Goal: Task Accomplishment & Management: Complete application form

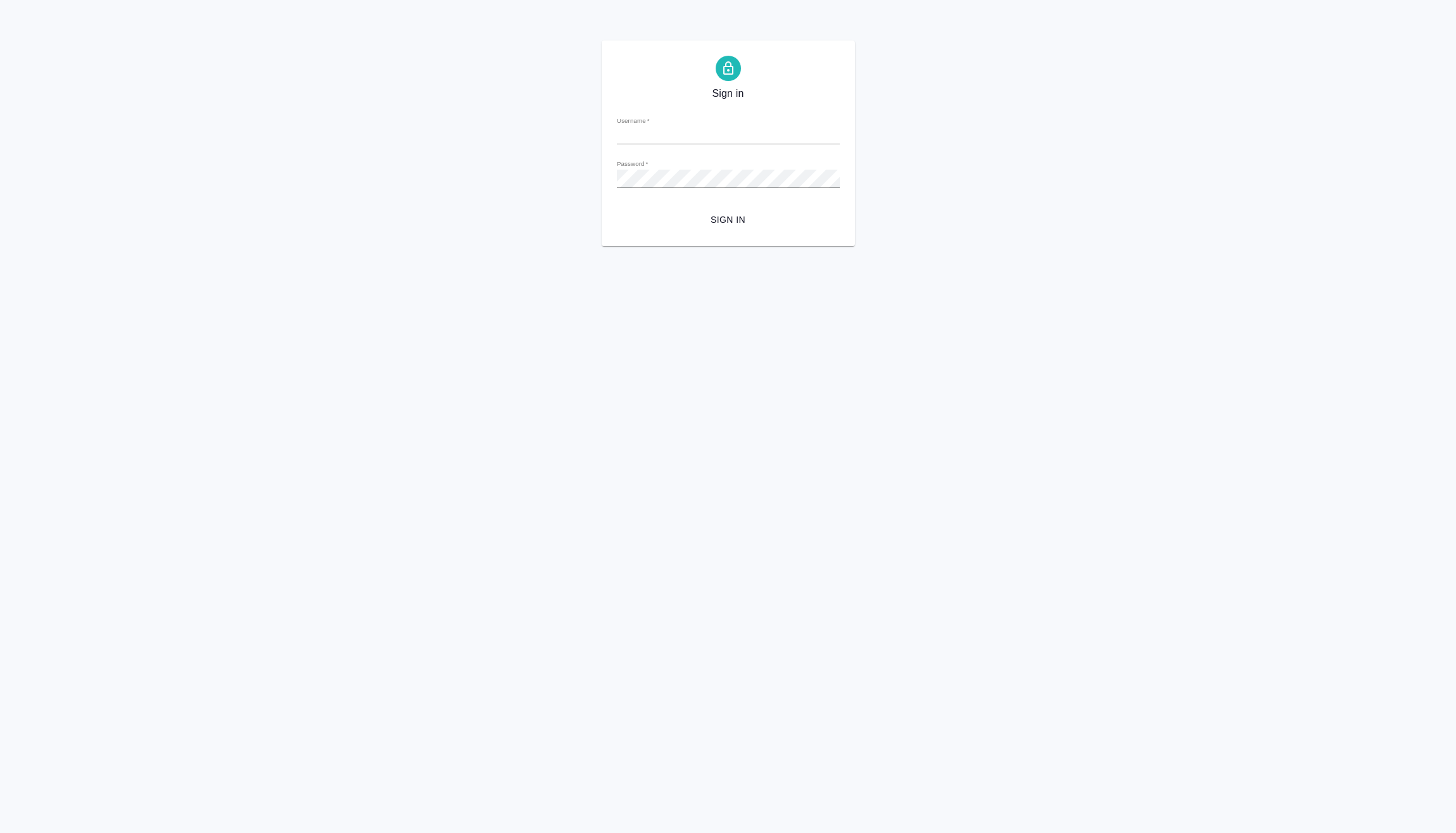
type input "[PERSON_NAME][EMAIL_ADDRESS][DOMAIN_NAME]"
click at [717, 217] on span "Sign in" at bounding box center [728, 220] width 202 height 15
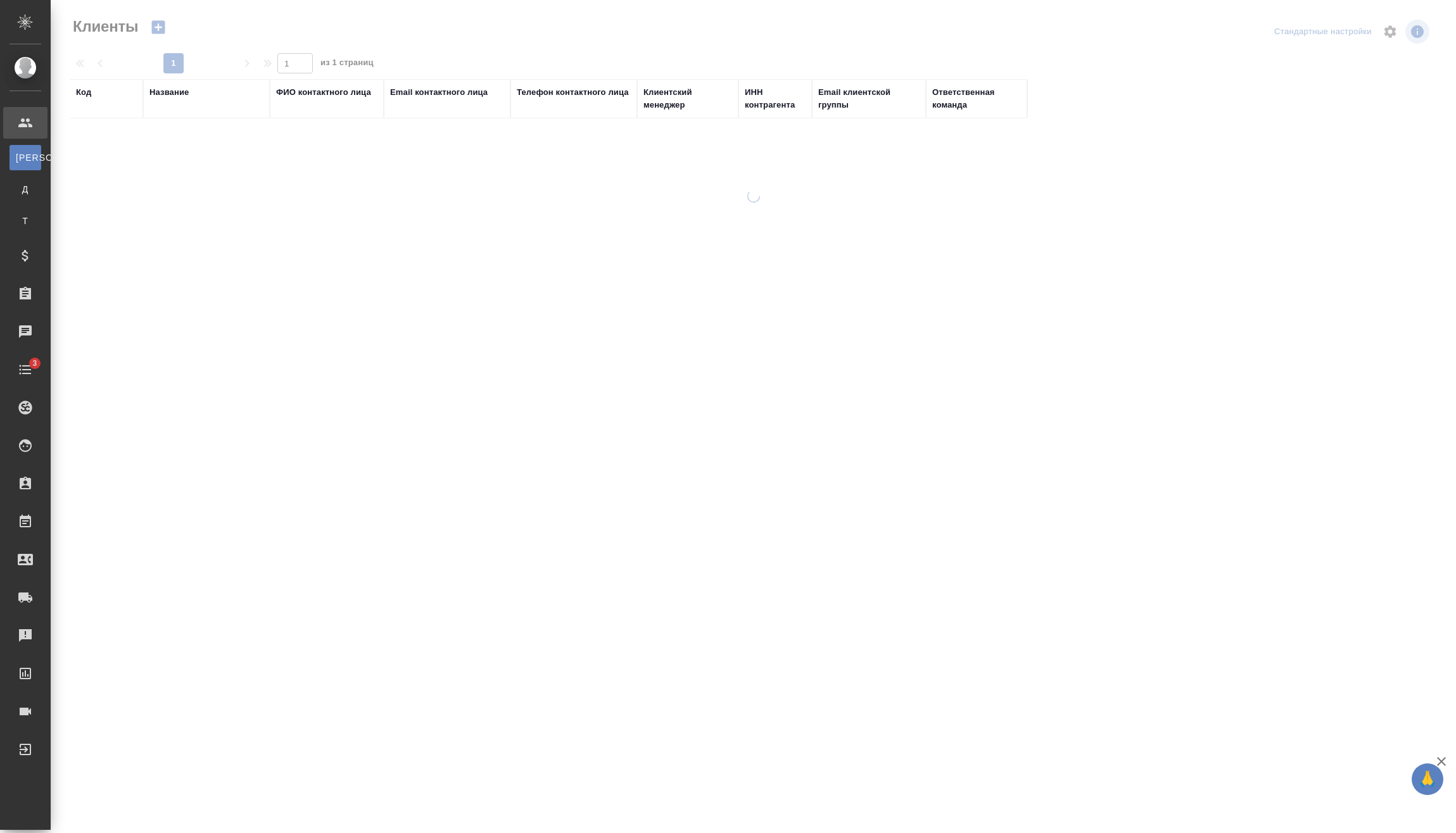
select select "RU"
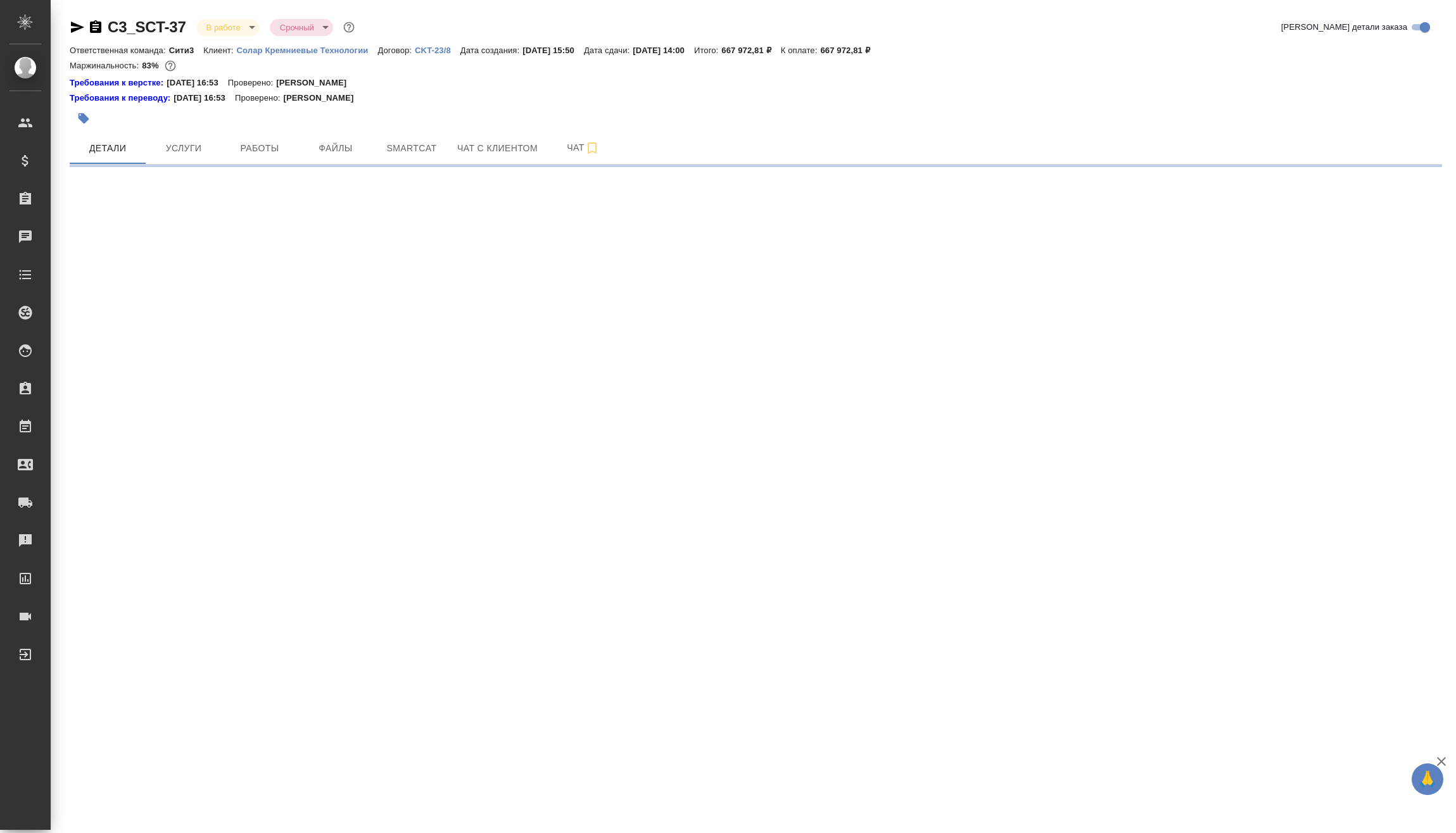
select select "RU"
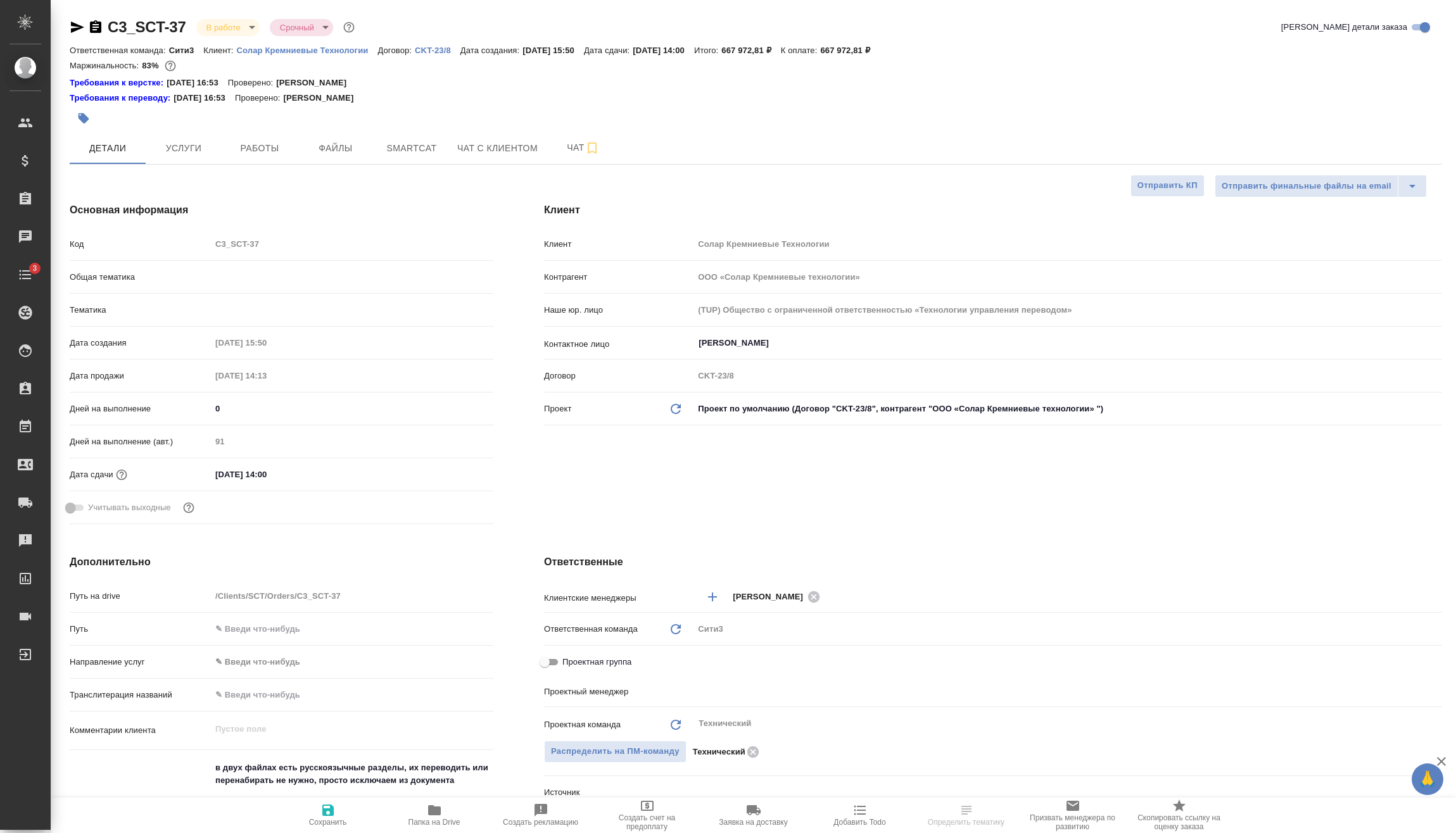
type textarea "x"
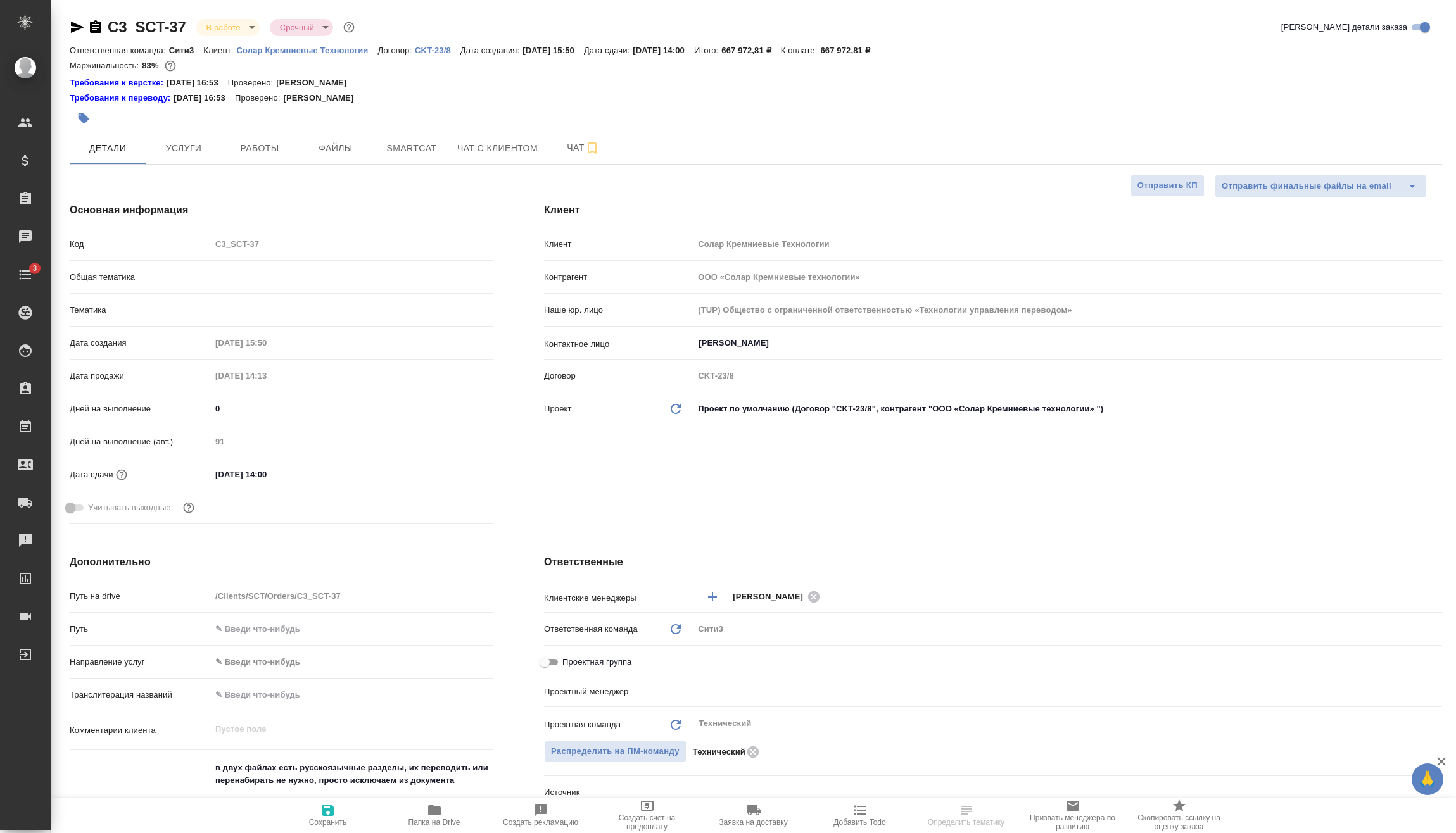
type textarea "x"
type input "Белякова Юлия"
type textarea "x"
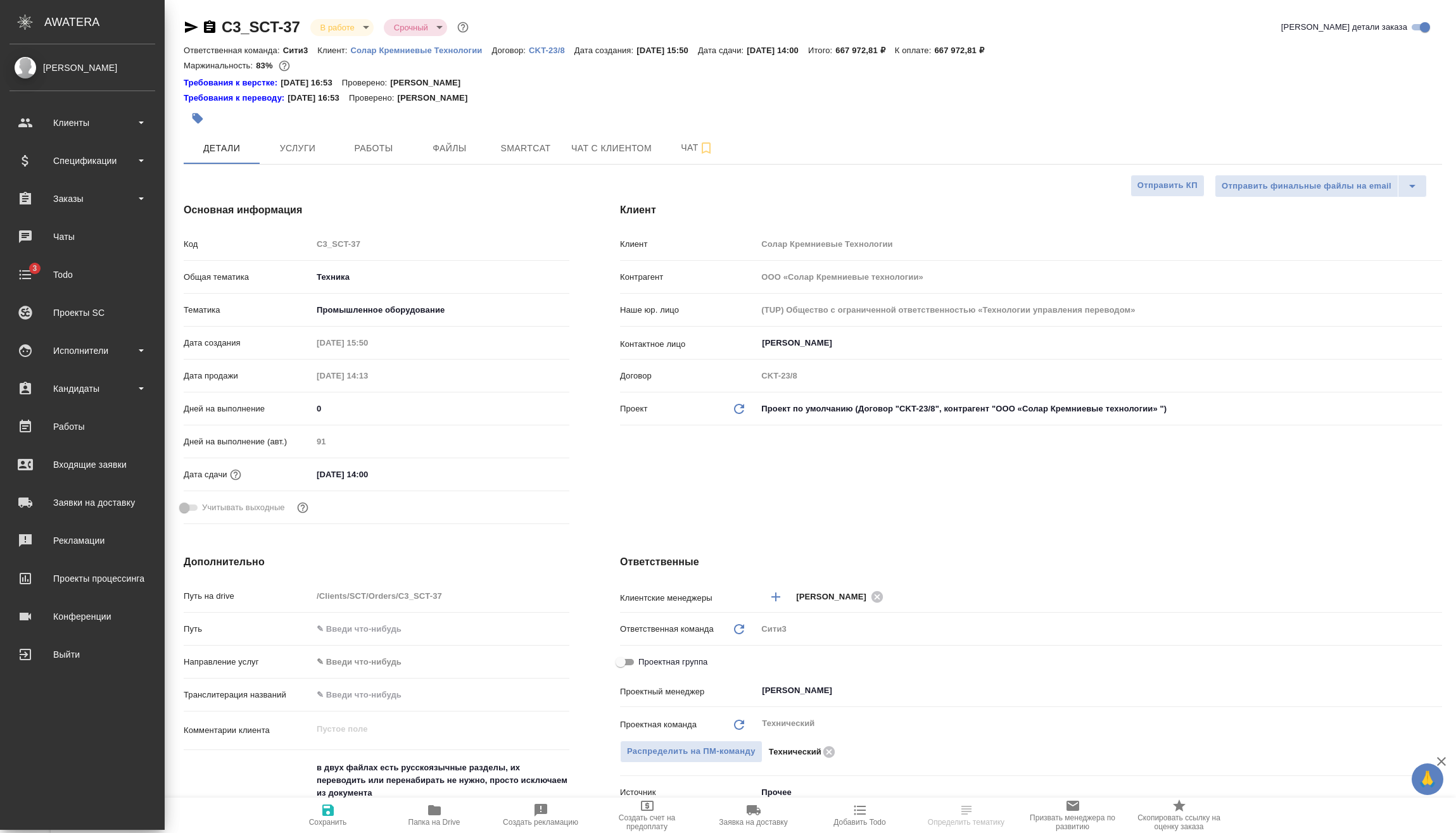
type textarea "x"
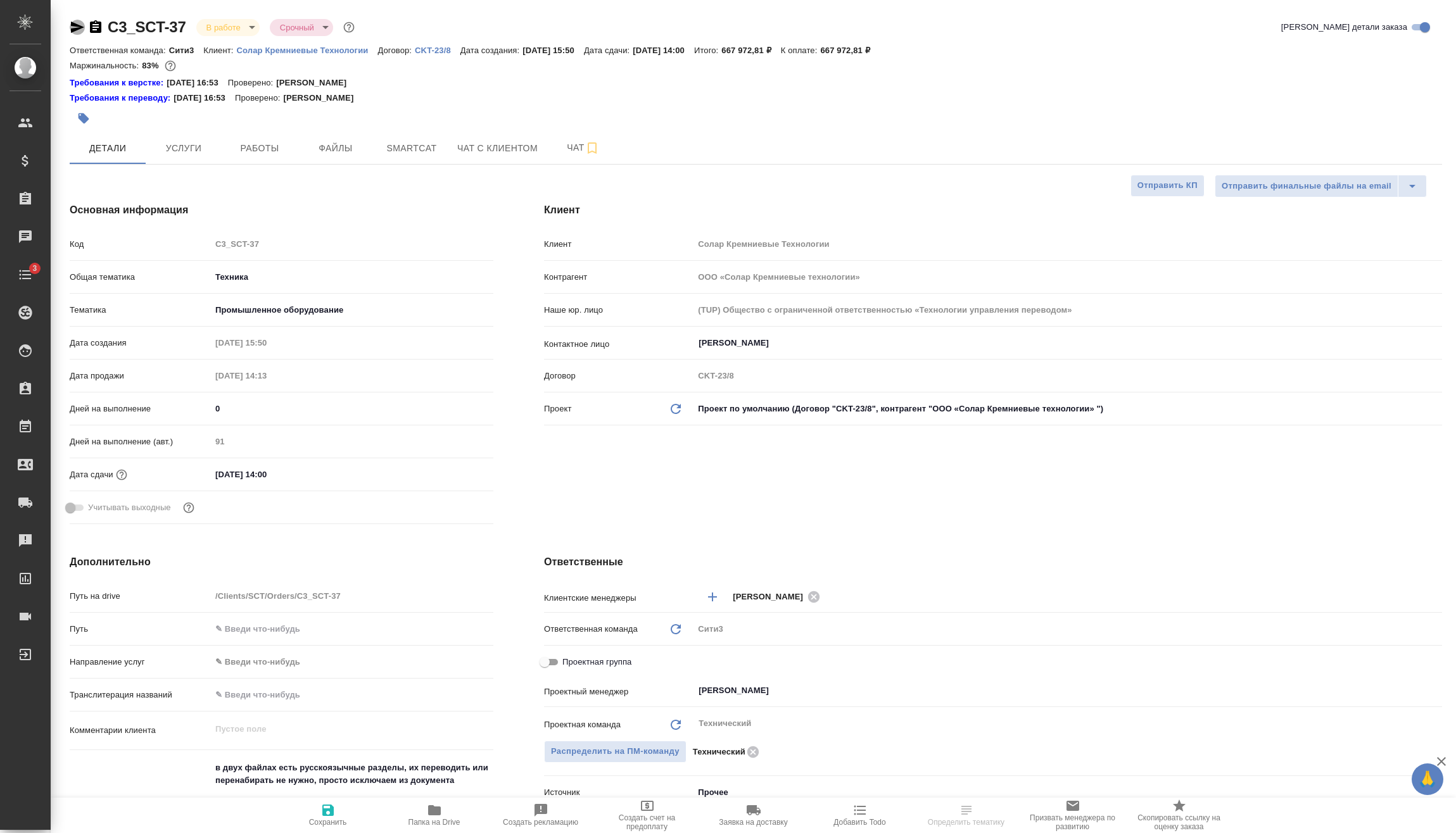
click at [77, 26] on icon "button" at bounding box center [77, 27] width 14 height 12
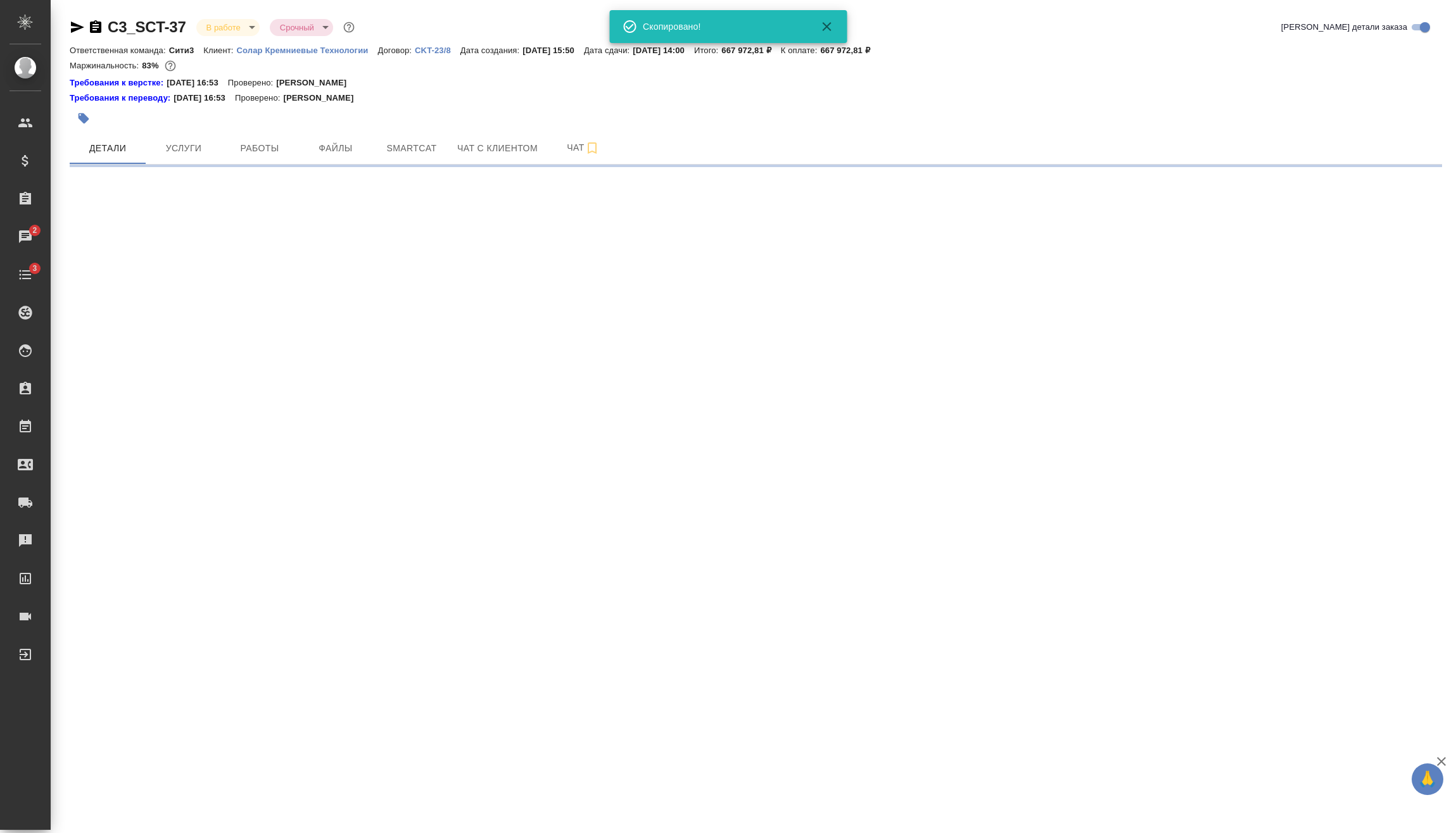
select select "RU"
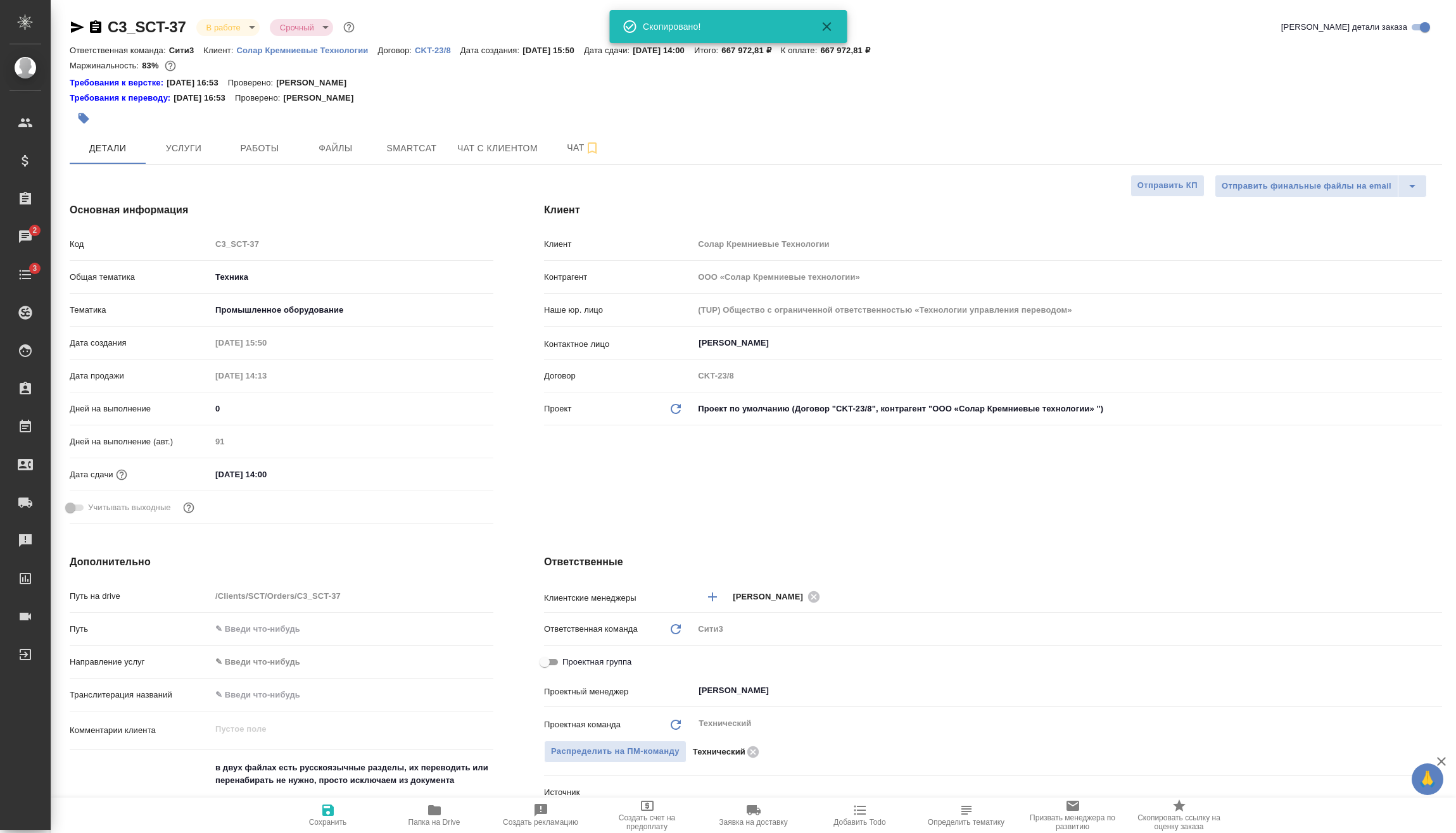
type textarea "x"
